Goal: Task Accomplishment & Management: Manage account settings

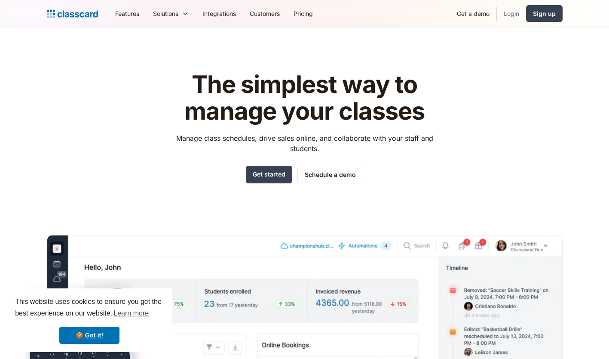
click at [514, 14] on link "Login" at bounding box center [511, 13] width 29 height 19
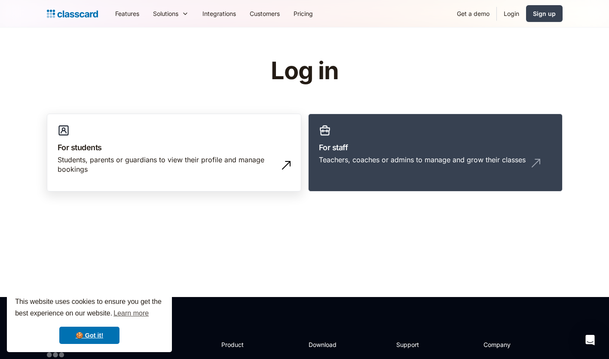
click at [193, 151] on h3 "For students" at bounding box center [174, 148] width 233 height 12
